Goal: Navigation & Orientation: Find specific page/section

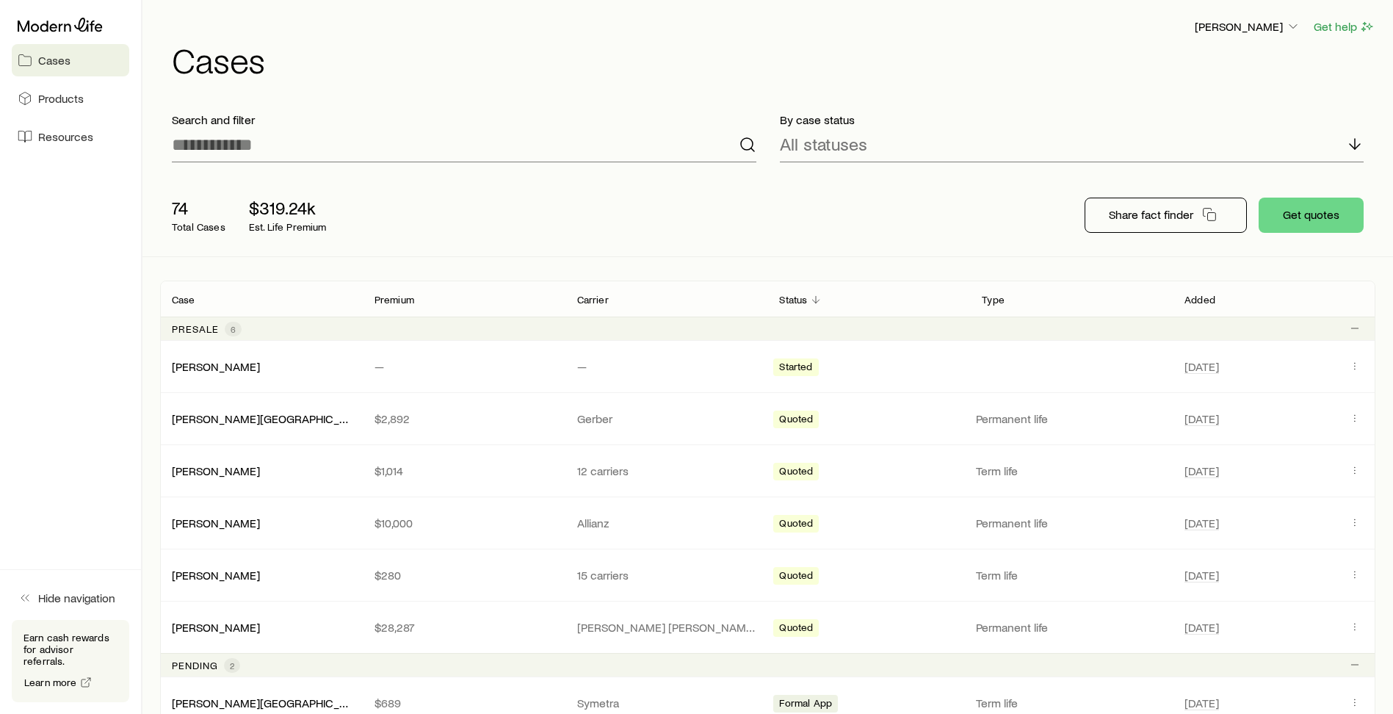
click at [91, 71] on link "Cases" at bounding box center [70, 60] width 117 height 32
click at [72, 95] on span "Products" at bounding box center [61, 98] width 46 height 15
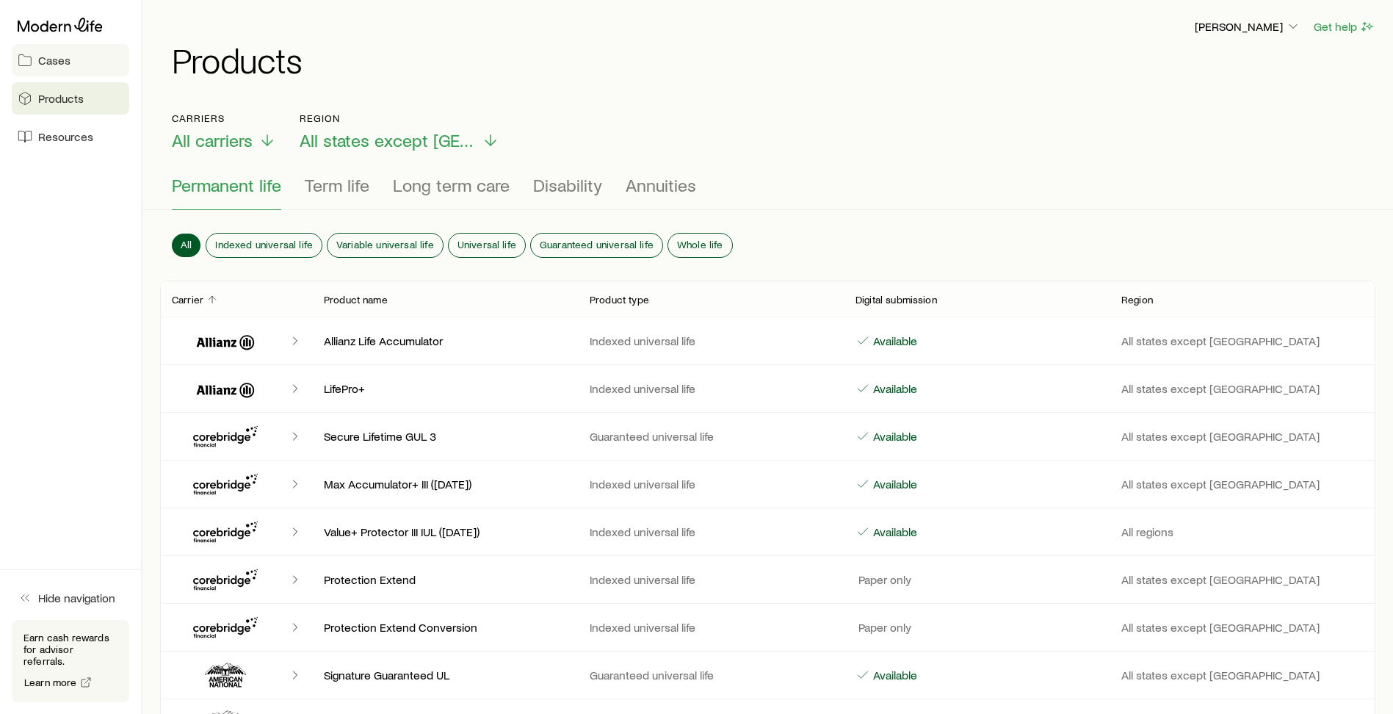
click at [56, 65] on span "Cases" at bounding box center [54, 60] width 32 height 15
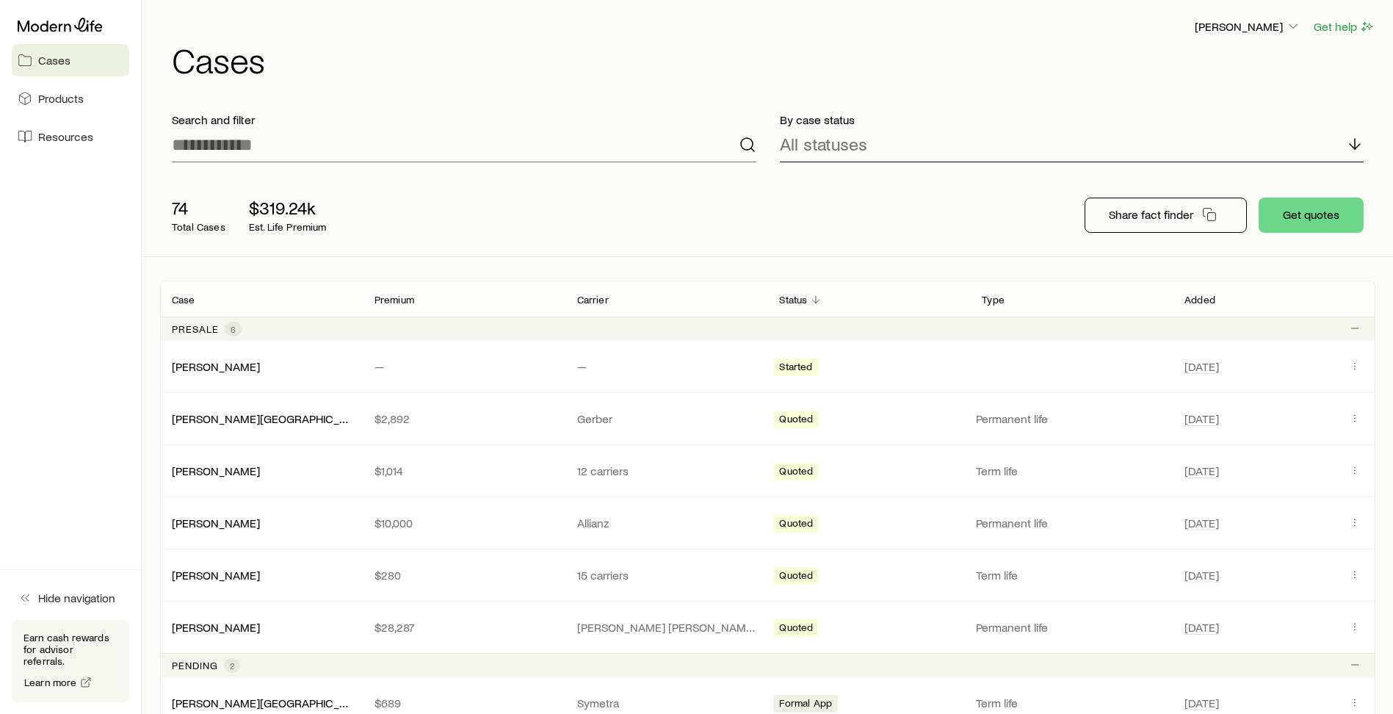
click at [828, 148] on p "All statuses" at bounding box center [823, 144] width 87 height 21
click at [646, 93] on div "[PERSON_NAME] Get help Cases" at bounding box center [767, 47] width 1215 height 95
click at [86, 26] on icon at bounding box center [60, 25] width 85 height 15
click at [1291, 29] on icon "button" at bounding box center [1292, 26] width 15 height 15
click at [1168, 139] on span "Sign out" at bounding box center [1178, 138] width 40 height 15
